Goal: Transaction & Acquisition: Download file/media

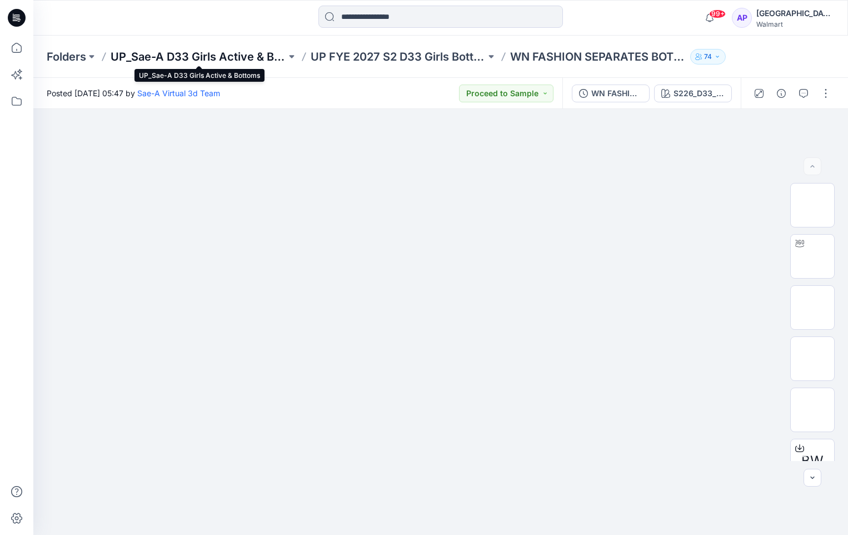
click at [237, 57] on p "UP_Sae-A D33 Girls Active & Bottoms" at bounding box center [199, 57] width 176 height 16
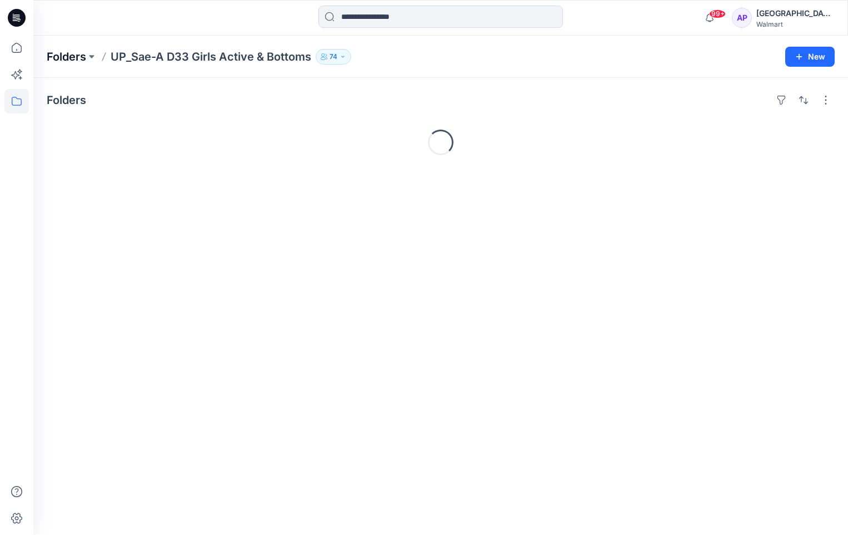
click at [73, 58] on p "Folders" at bounding box center [66, 57] width 39 height 16
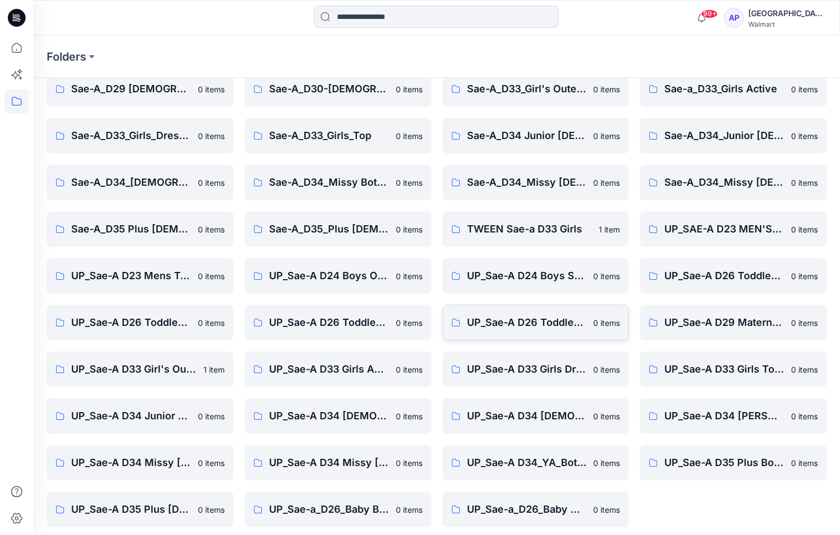
scroll to position [150, 0]
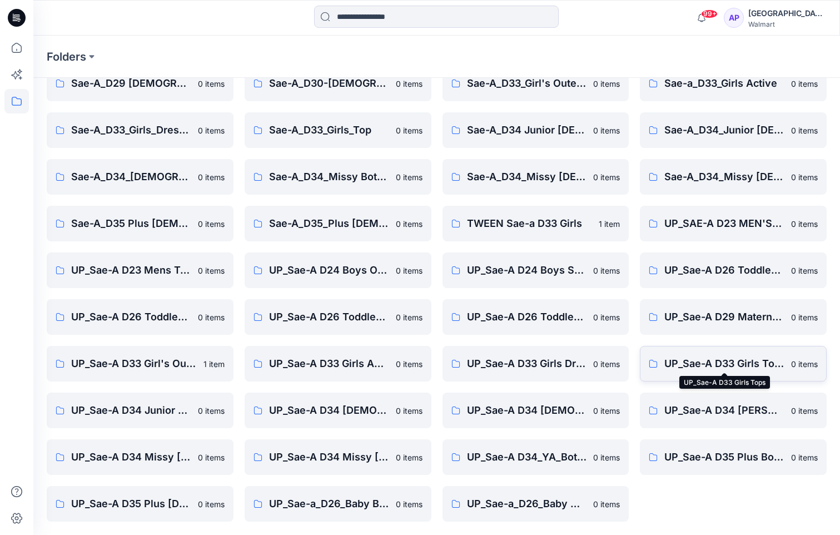
click at [683, 362] on p "UP_Sae-A D33 Girls Tops" at bounding box center [724, 364] width 120 height 16
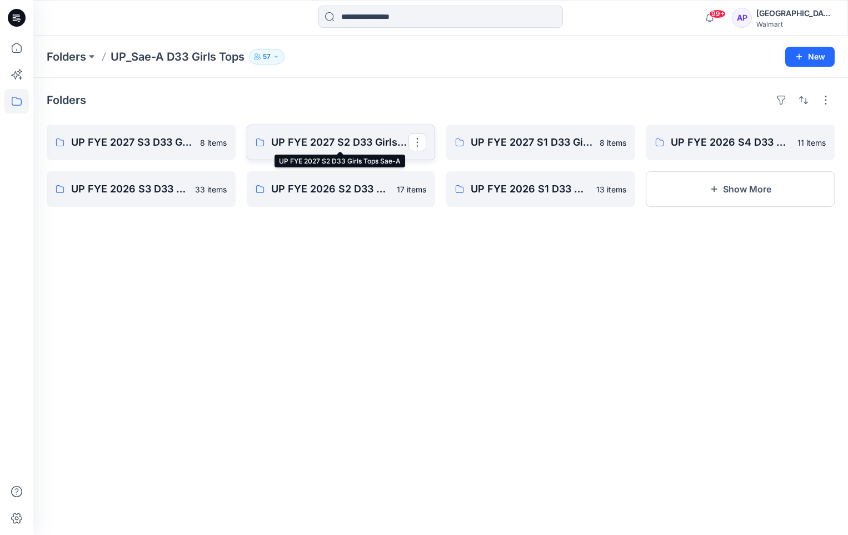
click at [355, 140] on p "UP FYE 2027 S2 D33 Girls Tops Sae-A" at bounding box center [340, 143] width 138 height 16
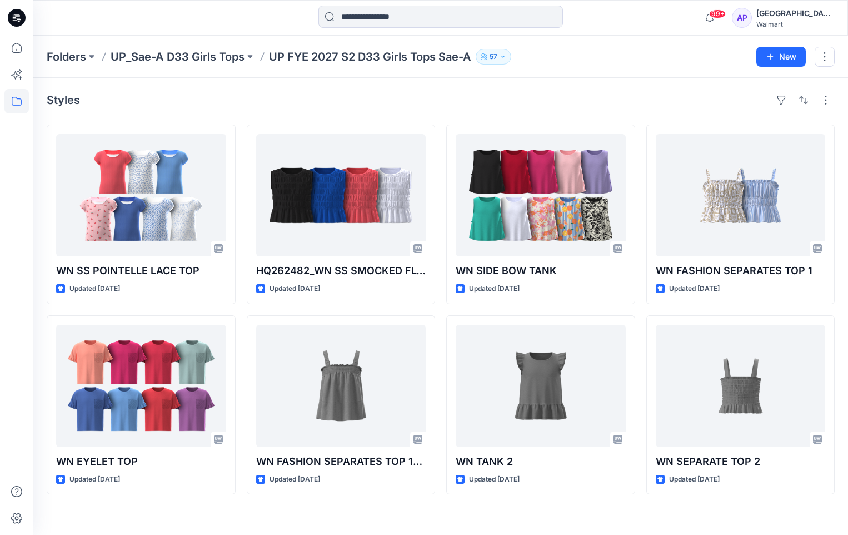
click at [387, 58] on p "UP FYE 2027 S2 D33 Girls Tops Sae-A" at bounding box center [370, 57] width 202 height 16
click at [387, 52] on p "UP FYE 2027 S2 D33 Girls Tops Sae-A" at bounding box center [370, 57] width 202 height 16
click at [225, 63] on p "UP_Sae-A D33 Girls Tops" at bounding box center [178, 57] width 134 height 16
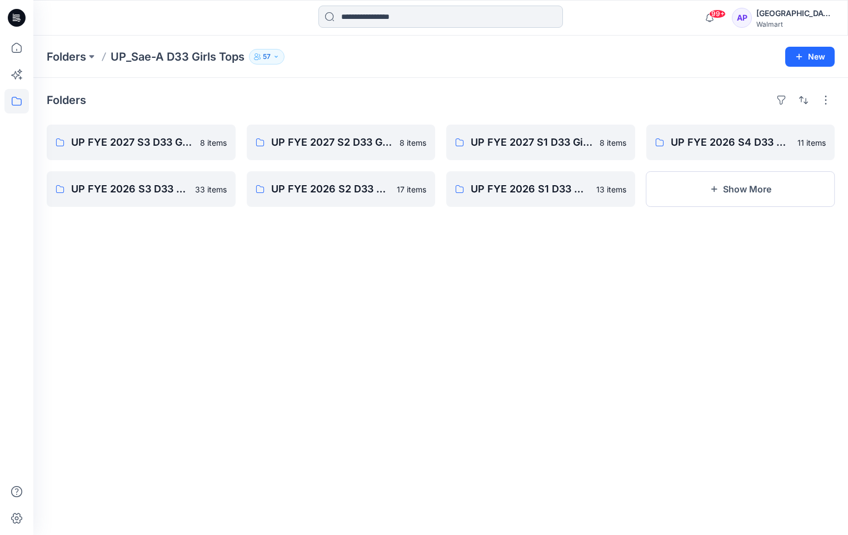
click at [396, 18] on input at bounding box center [441, 17] width 245 height 22
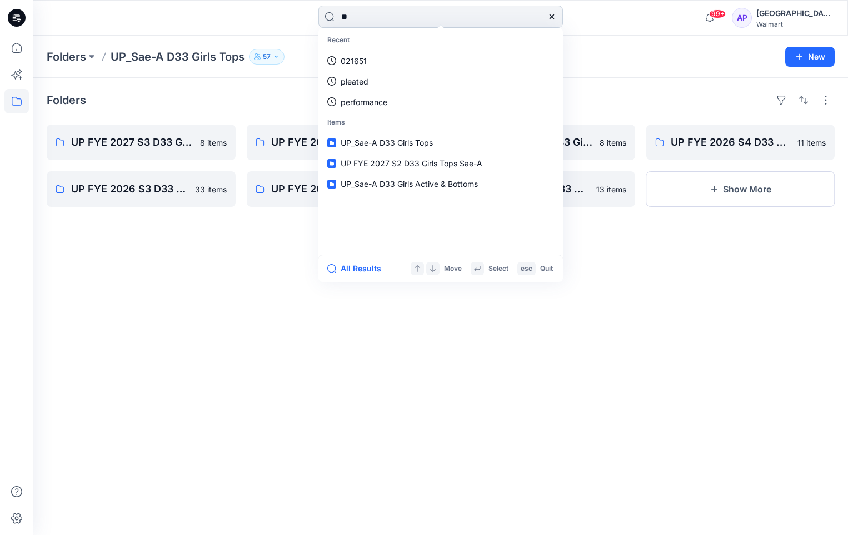
type input "*"
type input "**********"
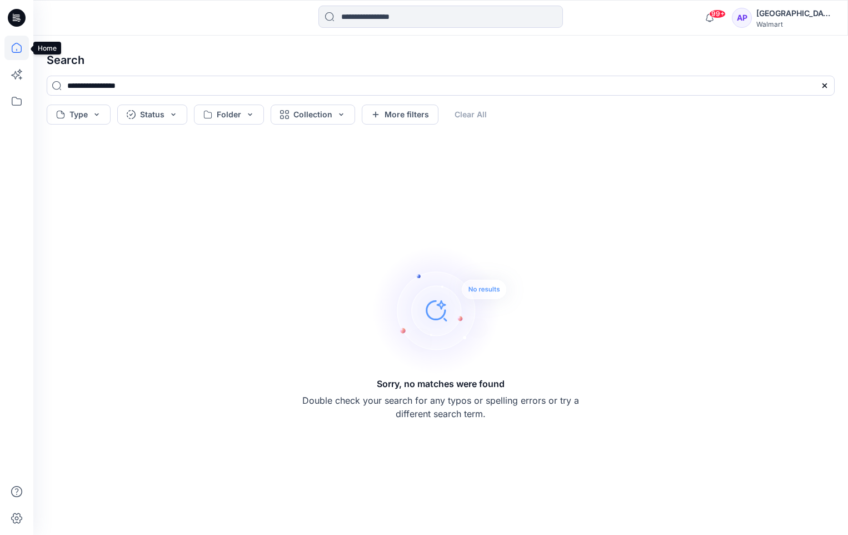
click at [22, 47] on icon at bounding box center [17, 48] width 10 height 10
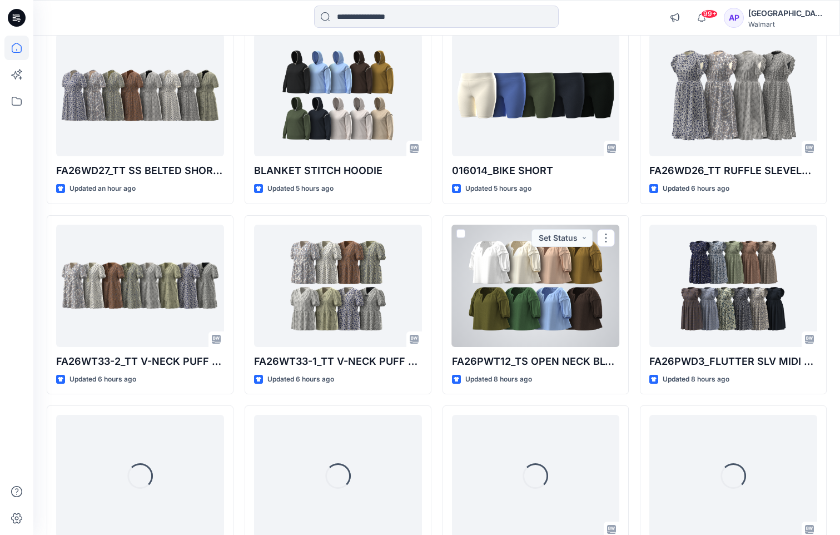
scroll to position [445, 0]
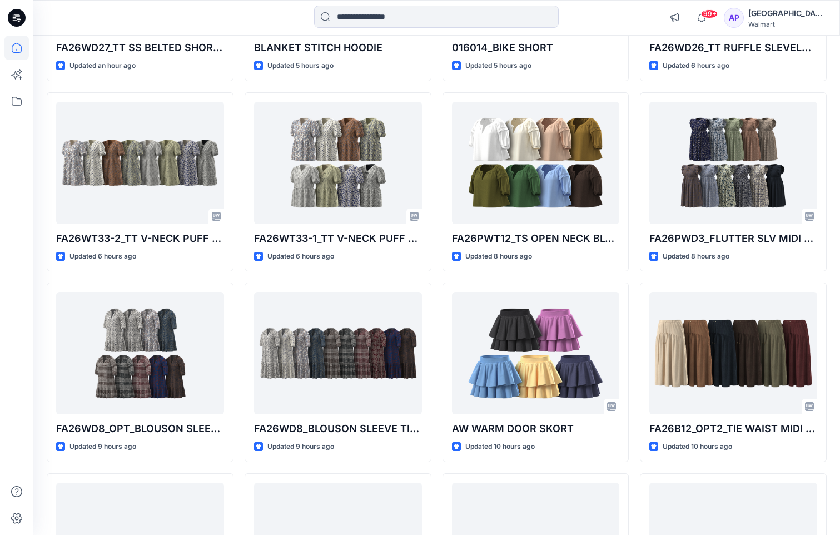
click at [13, 21] on icon at bounding box center [17, 18] width 18 height 18
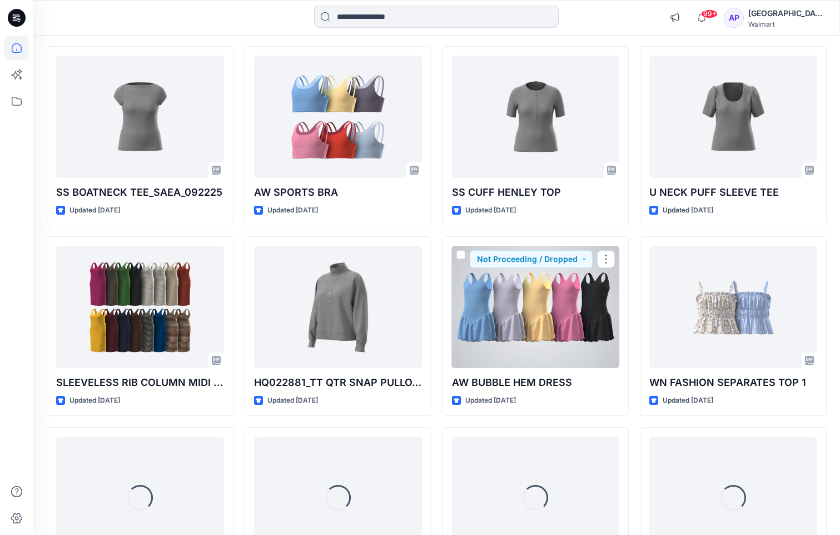
scroll to position [2671, 0]
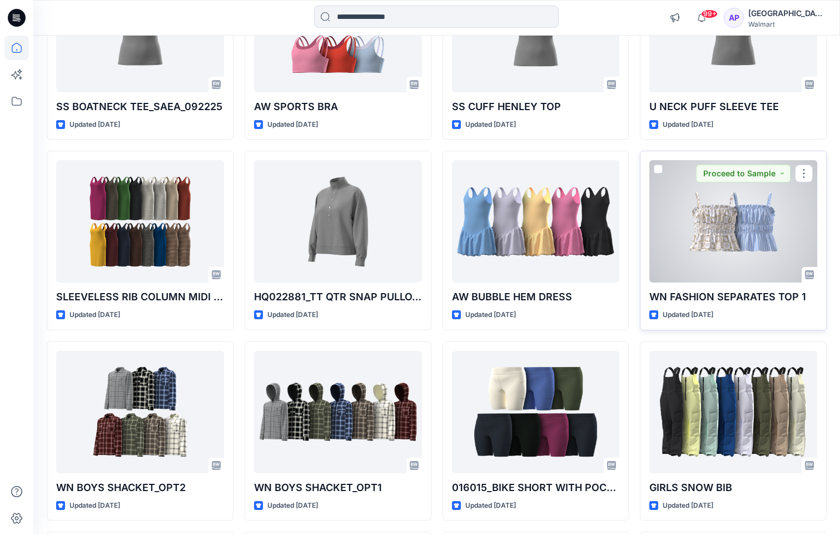
click at [740, 291] on p "WN FASHION SEPARATES TOP 1" at bounding box center [733, 297] width 168 height 16
click at [743, 261] on div at bounding box center [733, 221] width 168 height 122
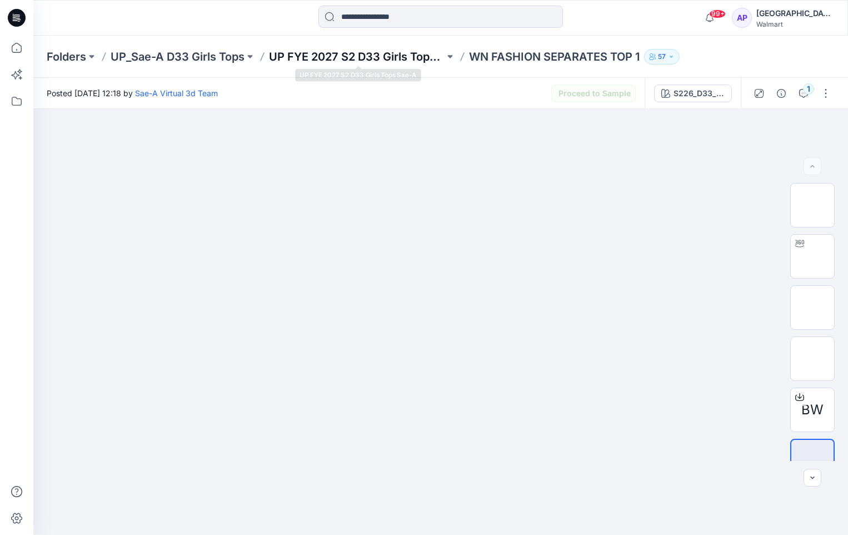
click at [410, 51] on p "UP FYE 2027 S2 D33 Girls Tops Sae-A" at bounding box center [357, 57] width 176 height 16
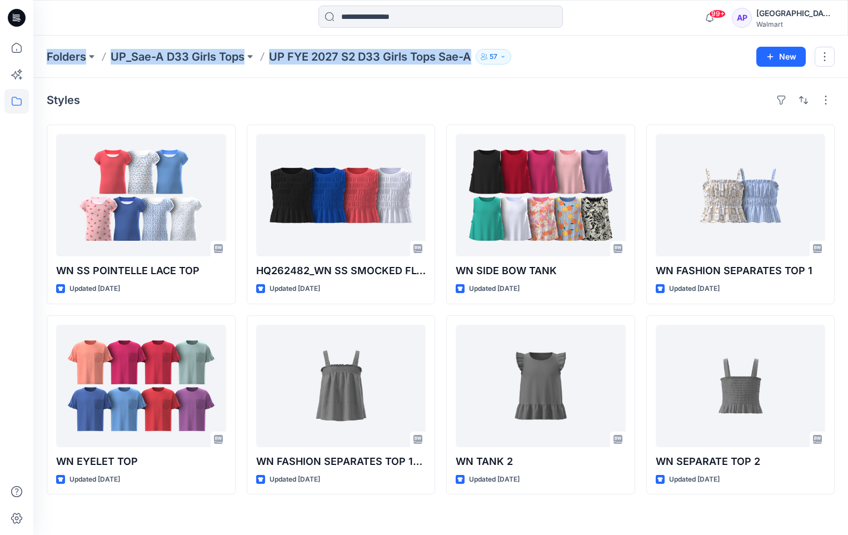
drag, startPoint x: 473, startPoint y: 52, endPoint x: 510, endPoint y: 107, distance: 66.0
click at [44, 62] on div "Folders UP_Sae-A D33 Girls Tops UP FYE 2027 S2 D33 Girls Tops Sae-A 57 New" at bounding box center [440, 57] width 815 height 42
copy div "Folders UP_Sae-A D33 Girls Tops UP FYE 2027 S2 D33 Girls Tops Sae-A"
click at [226, 56] on p "UP_Sae-A D33 Girls Tops" at bounding box center [178, 57] width 134 height 16
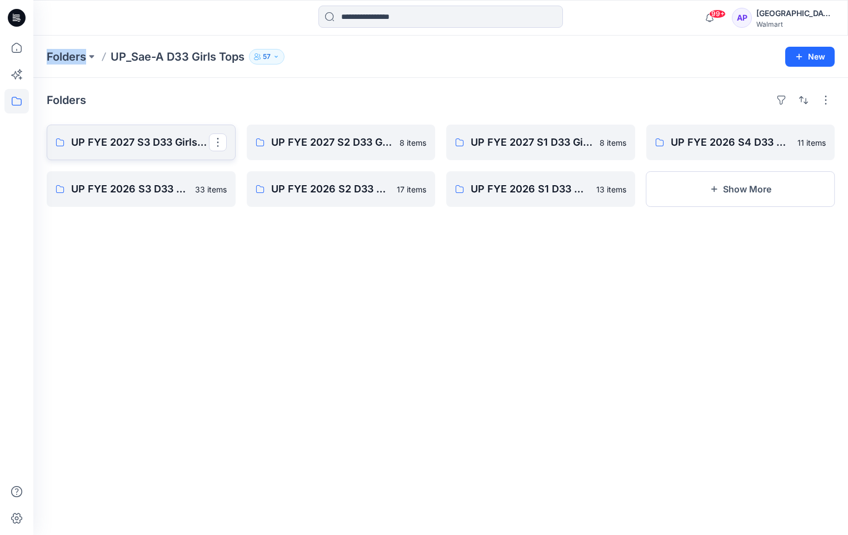
click at [170, 143] on p "UP FYE 2027 S3 D33 Girls Tops Sae-A" at bounding box center [140, 143] width 138 height 16
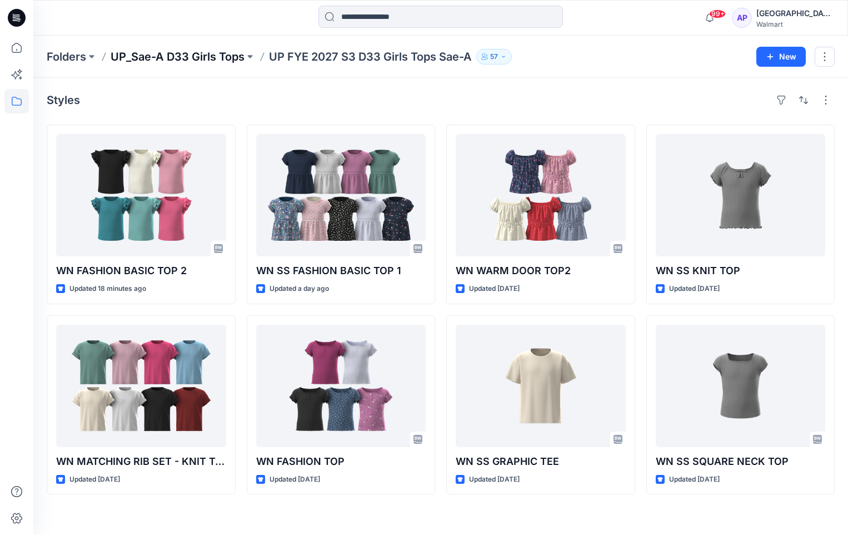
click at [203, 58] on p "UP_Sae-A D33 Girls Tops" at bounding box center [178, 57] width 134 height 16
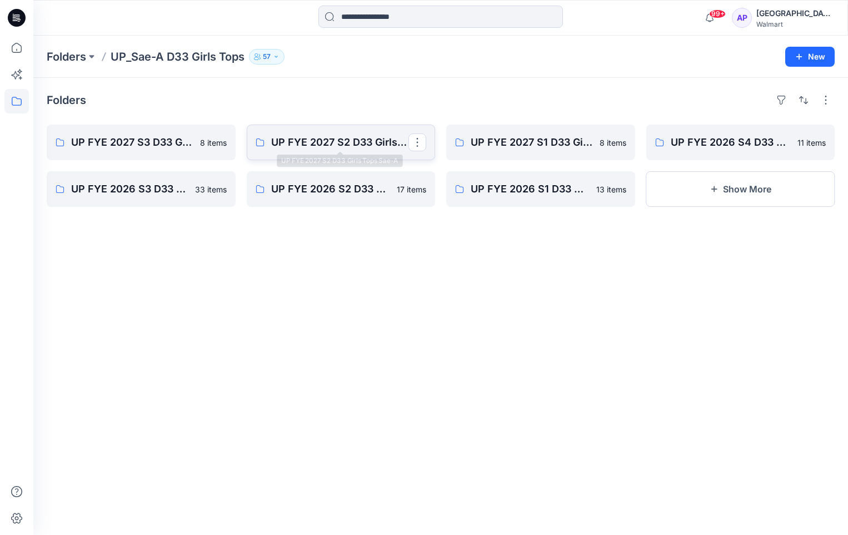
click at [354, 143] on p "UP FYE 2027 S2 D33 Girls Tops Sae-A" at bounding box center [340, 143] width 138 height 16
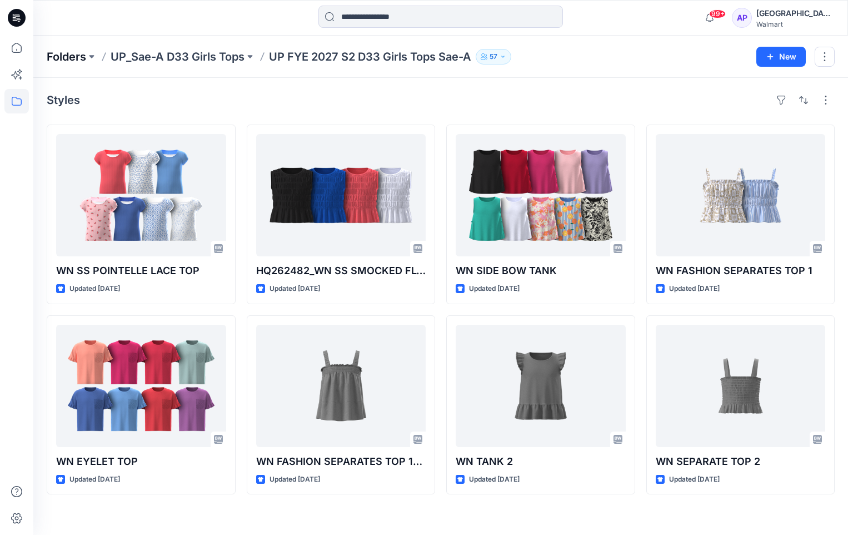
click at [75, 55] on p "Folders" at bounding box center [66, 57] width 39 height 16
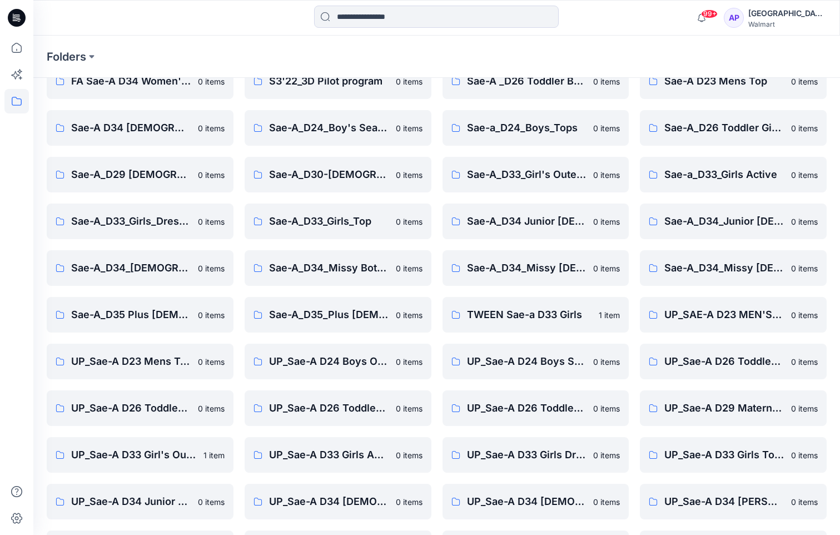
scroll to position [150, 0]
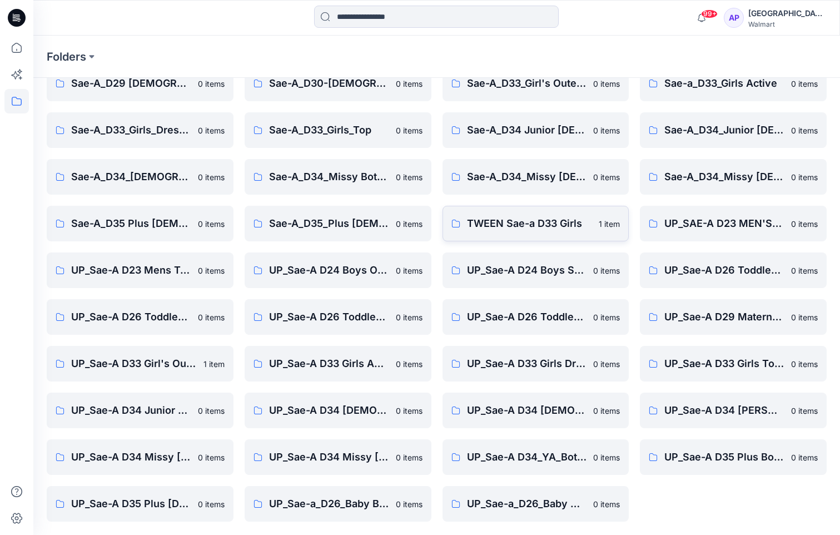
click at [531, 228] on p "TWEEN Sae-a D33 Girls" at bounding box center [530, 224] width 126 height 16
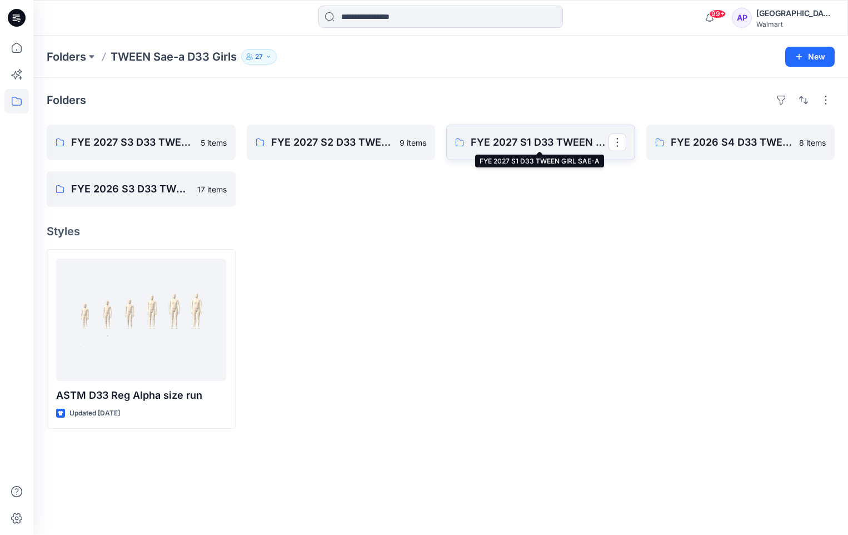
click at [530, 143] on p "FYE 2027 S1 D33 TWEEN GIRL SAE-A" at bounding box center [540, 143] width 138 height 16
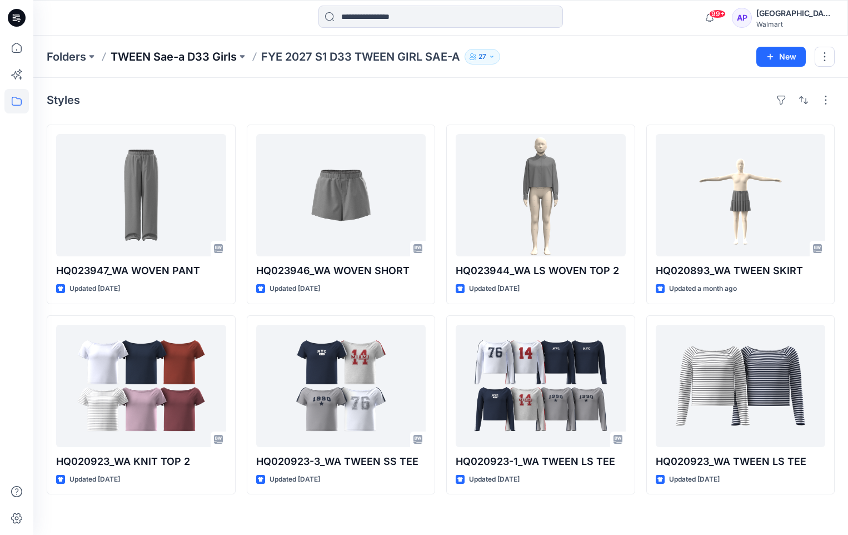
click at [205, 61] on p "TWEEN Sae-a D33 Girls" at bounding box center [174, 57] width 126 height 16
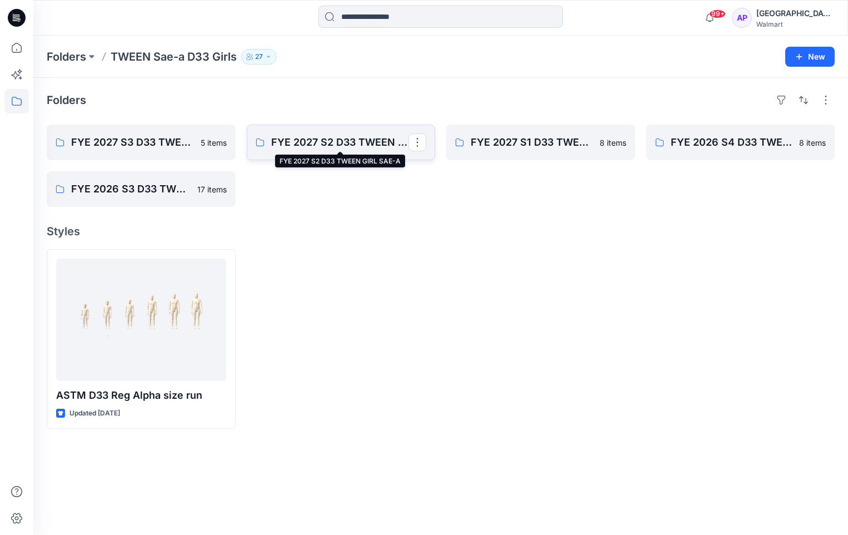
click at [324, 146] on p "FYE 2027 S2 D33 TWEEN GIRL SAE-A" at bounding box center [340, 143] width 138 height 16
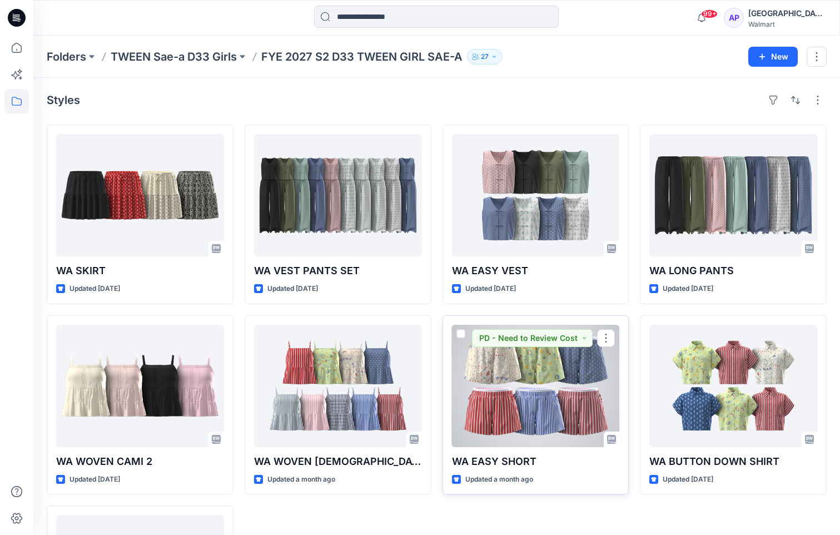
scroll to position [163, 0]
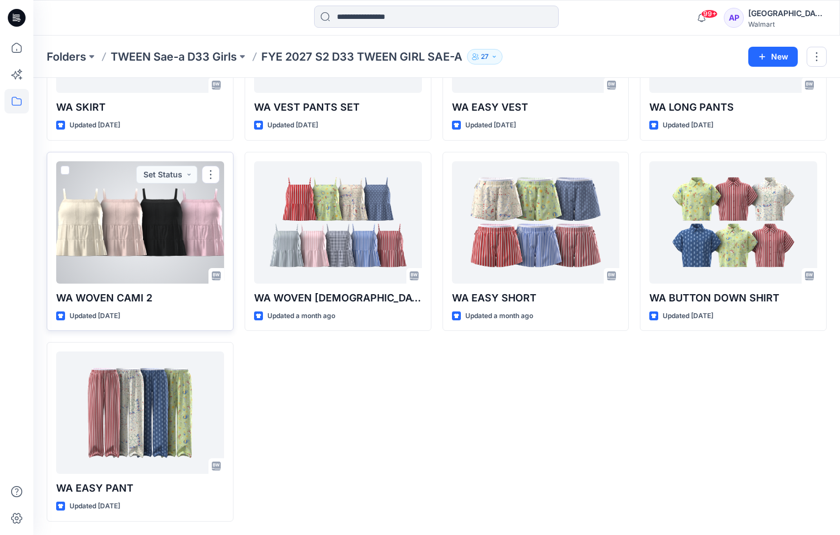
click at [94, 226] on div at bounding box center [140, 222] width 168 height 122
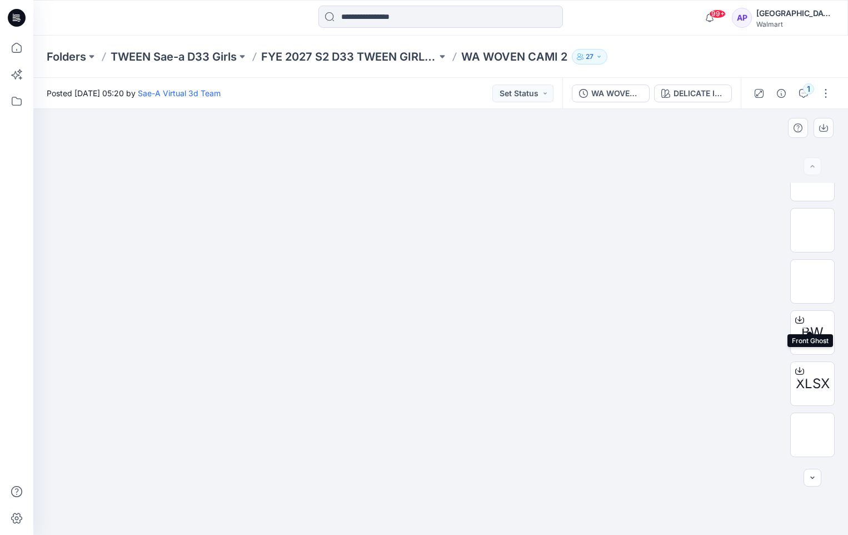
scroll to position [111, 0]
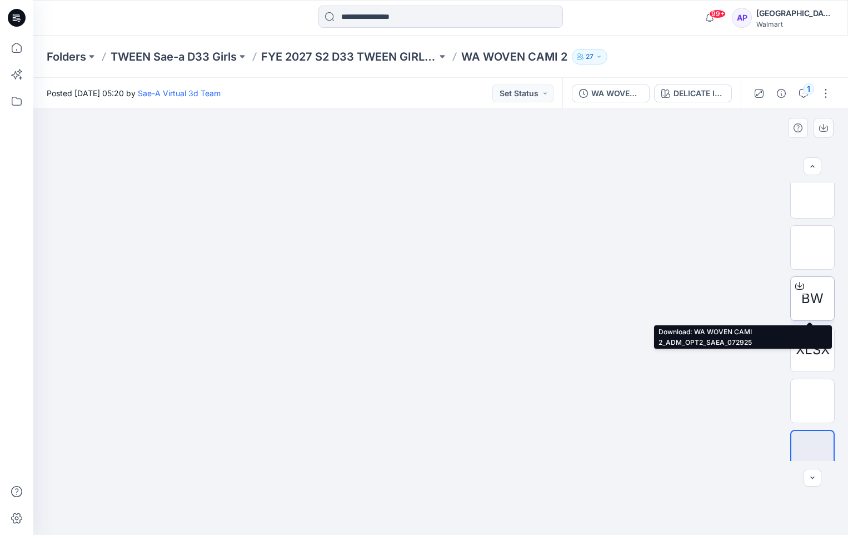
click at [815, 299] on span "BW" at bounding box center [813, 299] width 22 height 20
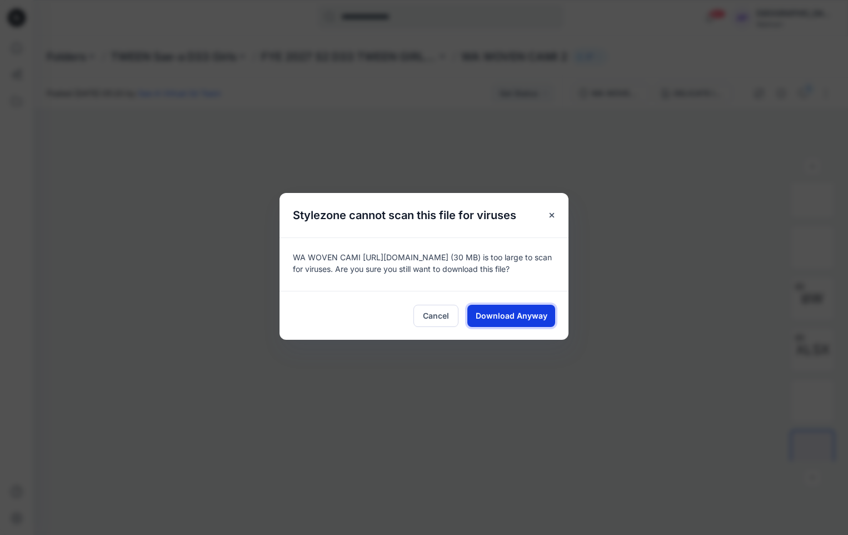
click at [527, 315] on span "Download Anyway" at bounding box center [512, 316] width 72 height 12
